Goal: Information Seeking & Learning: Learn about a topic

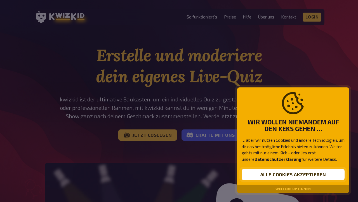
click at [298, 175] on button "Alle Cookies akzeptieren" at bounding box center [293, 174] width 103 height 11
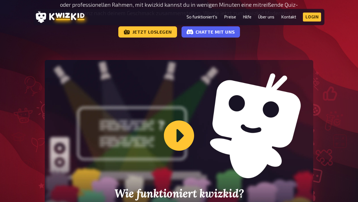
scroll to position [108, 0]
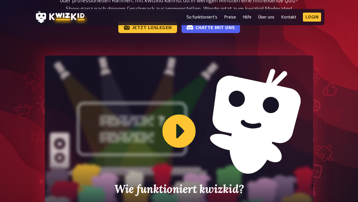
click at [180, 132] on div "Wie funktioniert kwizkid?" at bounding box center [179, 130] width 269 height 151
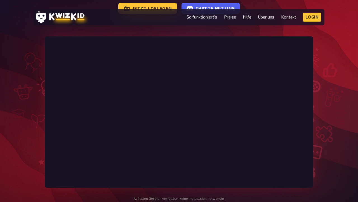
scroll to position [133, 0]
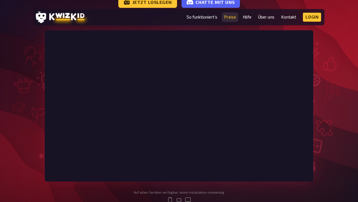
click at [231, 16] on link "Preise" at bounding box center [230, 17] width 12 height 5
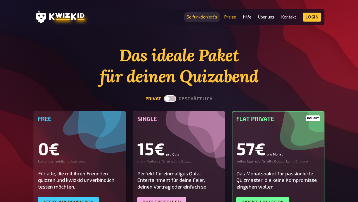
click at [202, 15] on link "So funktioniert's" at bounding box center [202, 17] width 31 height 5
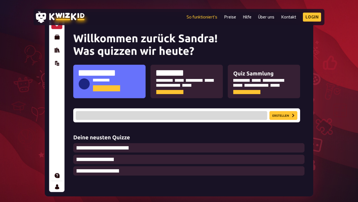
scroll to position [108, 0]
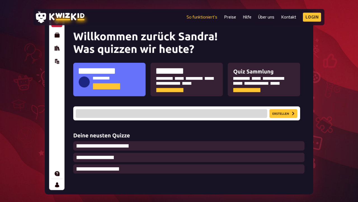
click at [176, 125] on img at bounding box center [179, 102] width 269 height 184
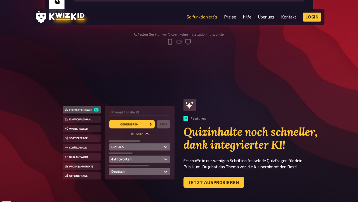
scroll to position [0, 0]
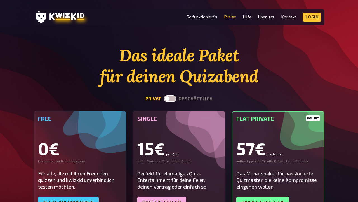
scroll to position [133, 0]
